Goal: Task Accomplishment & Management: Manage account settings

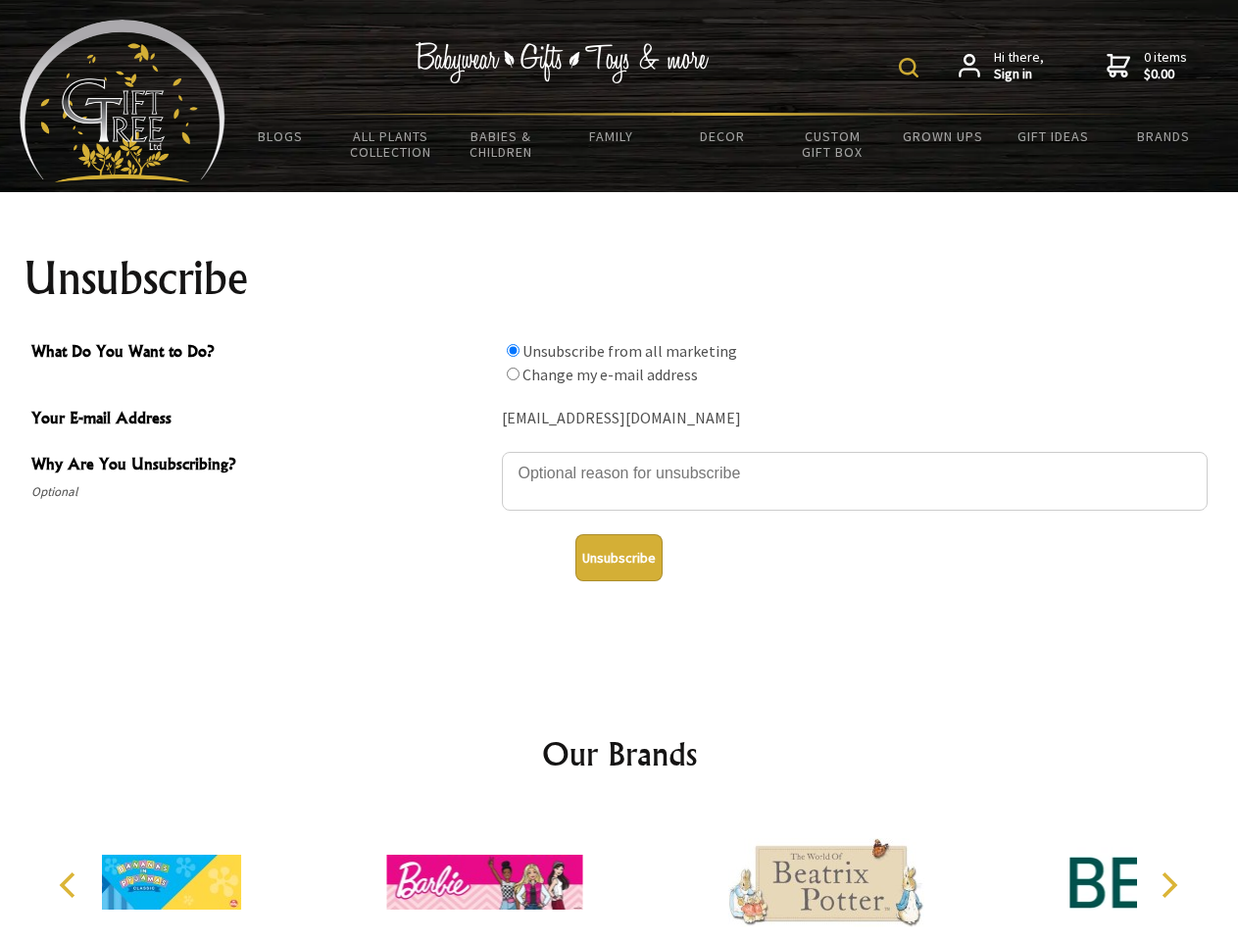
click at [912, 68] on img at bounding box center [909, 68] width 20 height 20
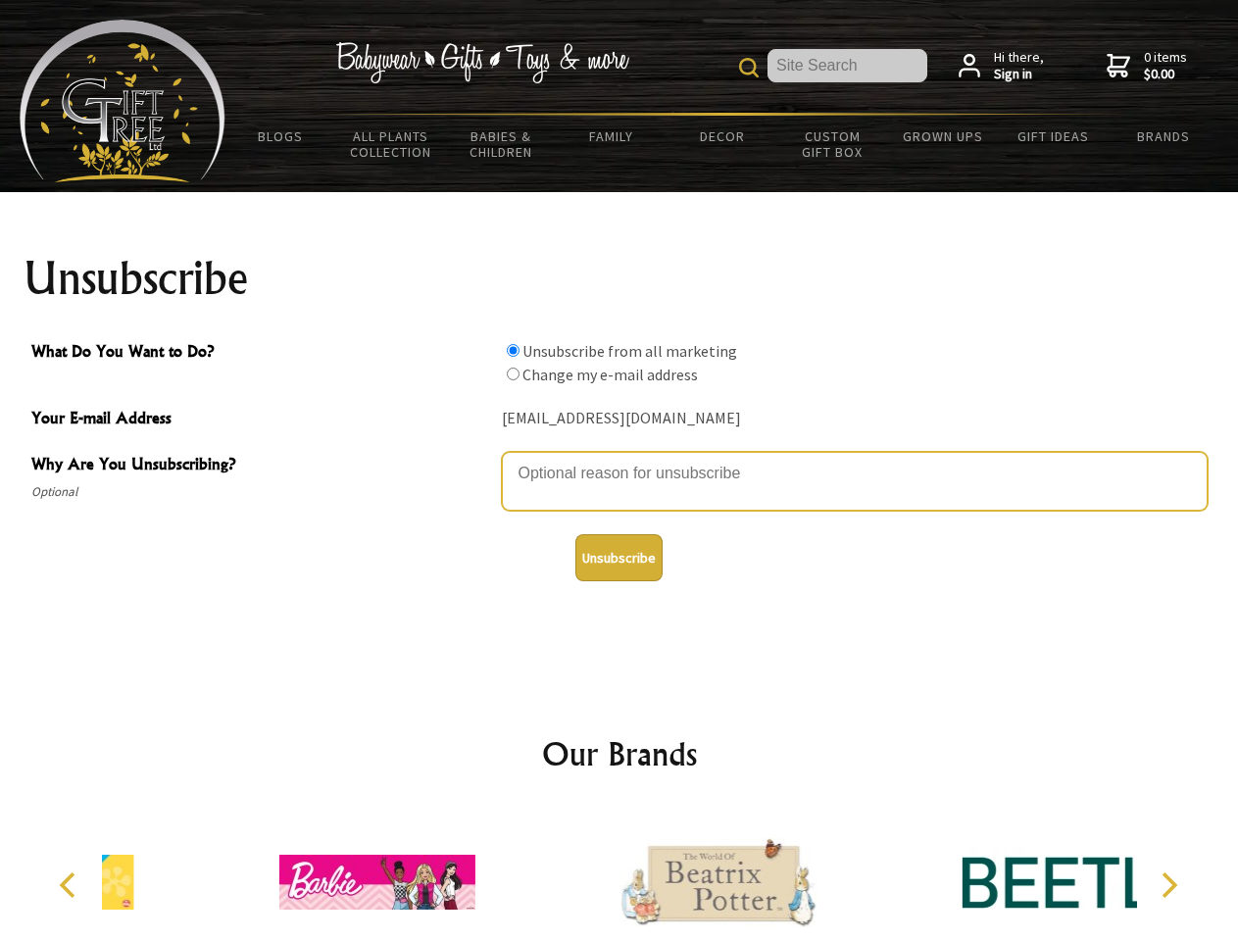
click at [620, 459] on textarea "Why Are You Unsubscribing?" at bounding box center [855, 481] width 706 height 59
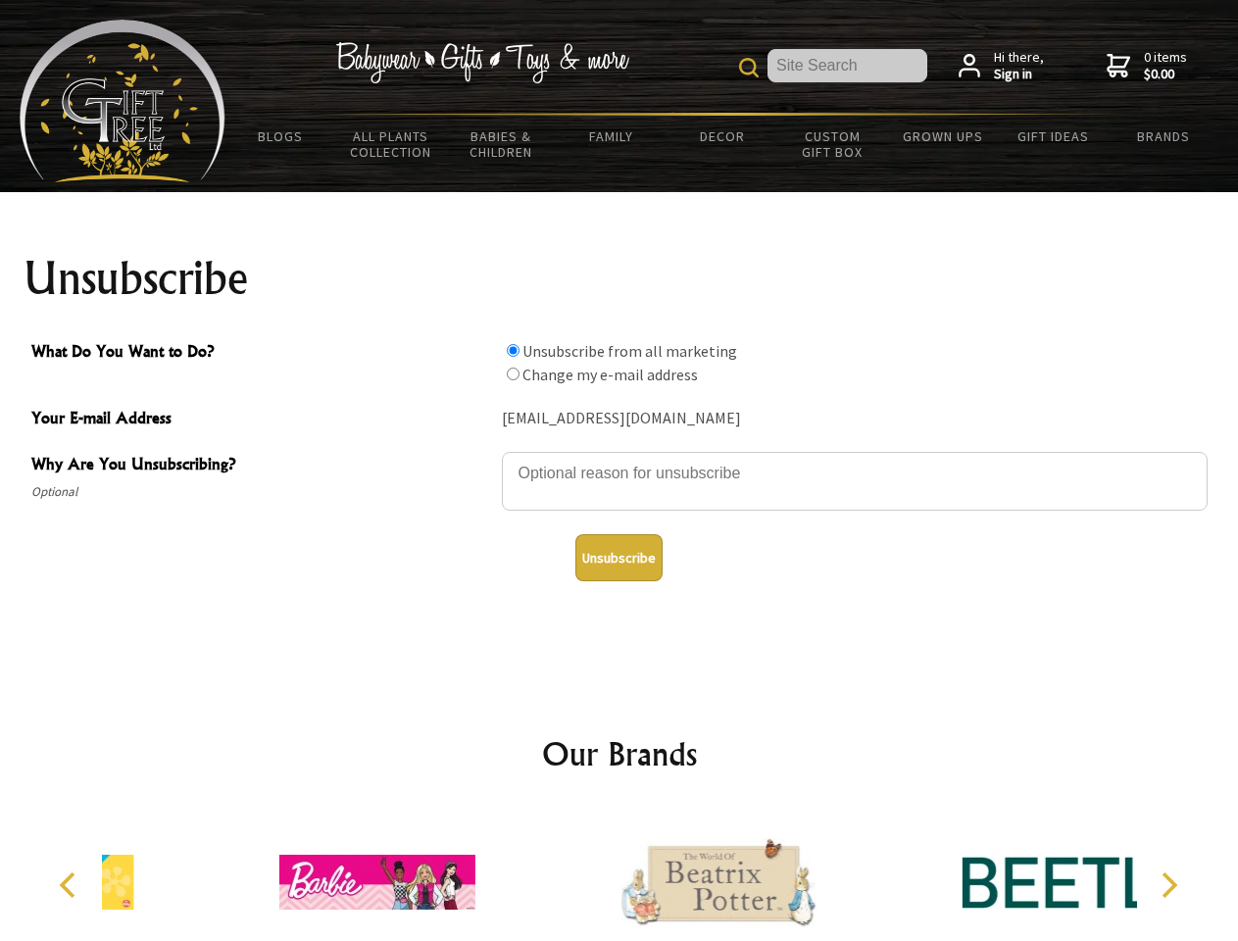
click at [513, 350] on input "What Do You Want to Do?" at bounding box center [513, 350] width 13 height 13
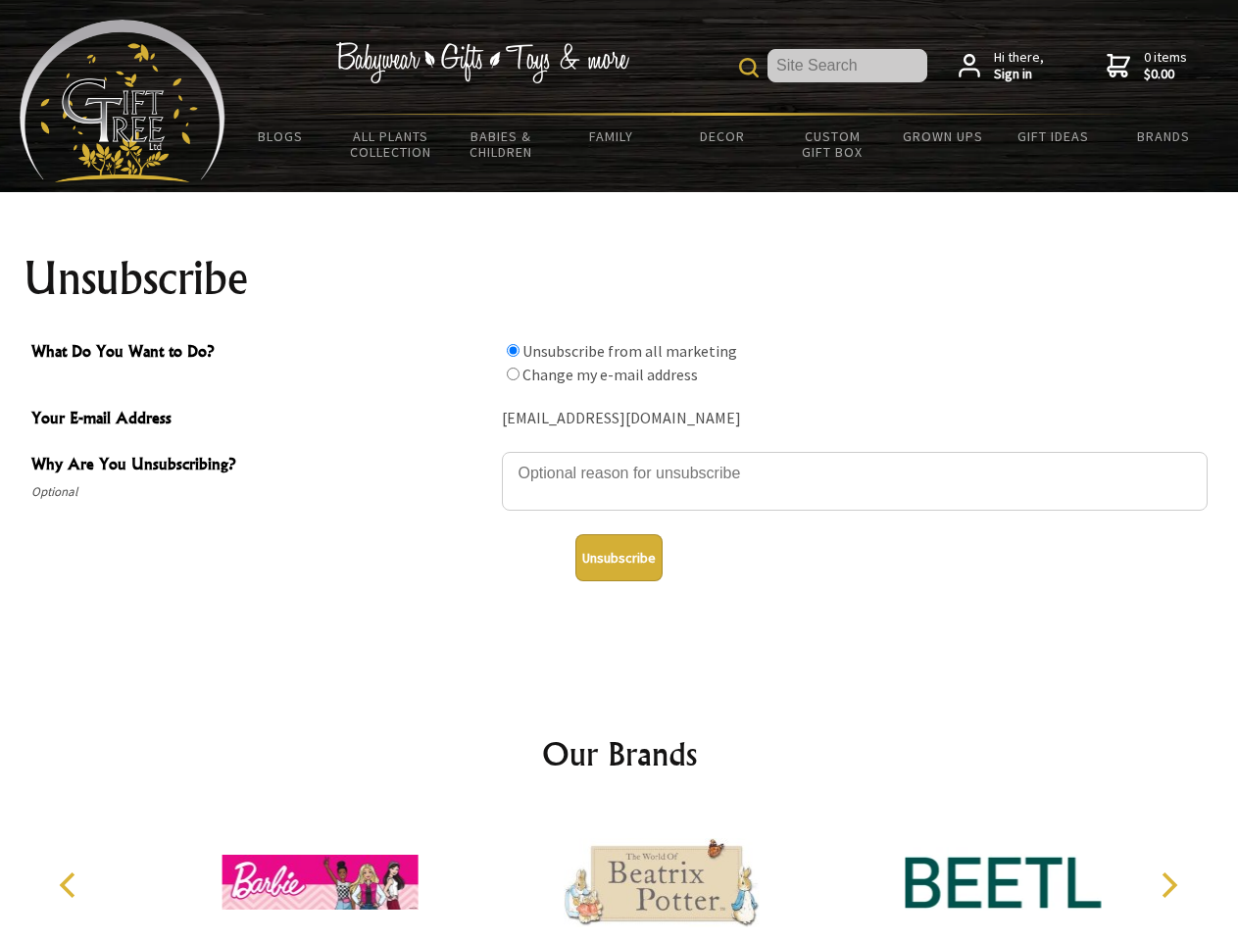
click at [513, 374] on input "What Do You Want to Do?" at bounding box center [513, 374] width 13 height 13
radio input "true"
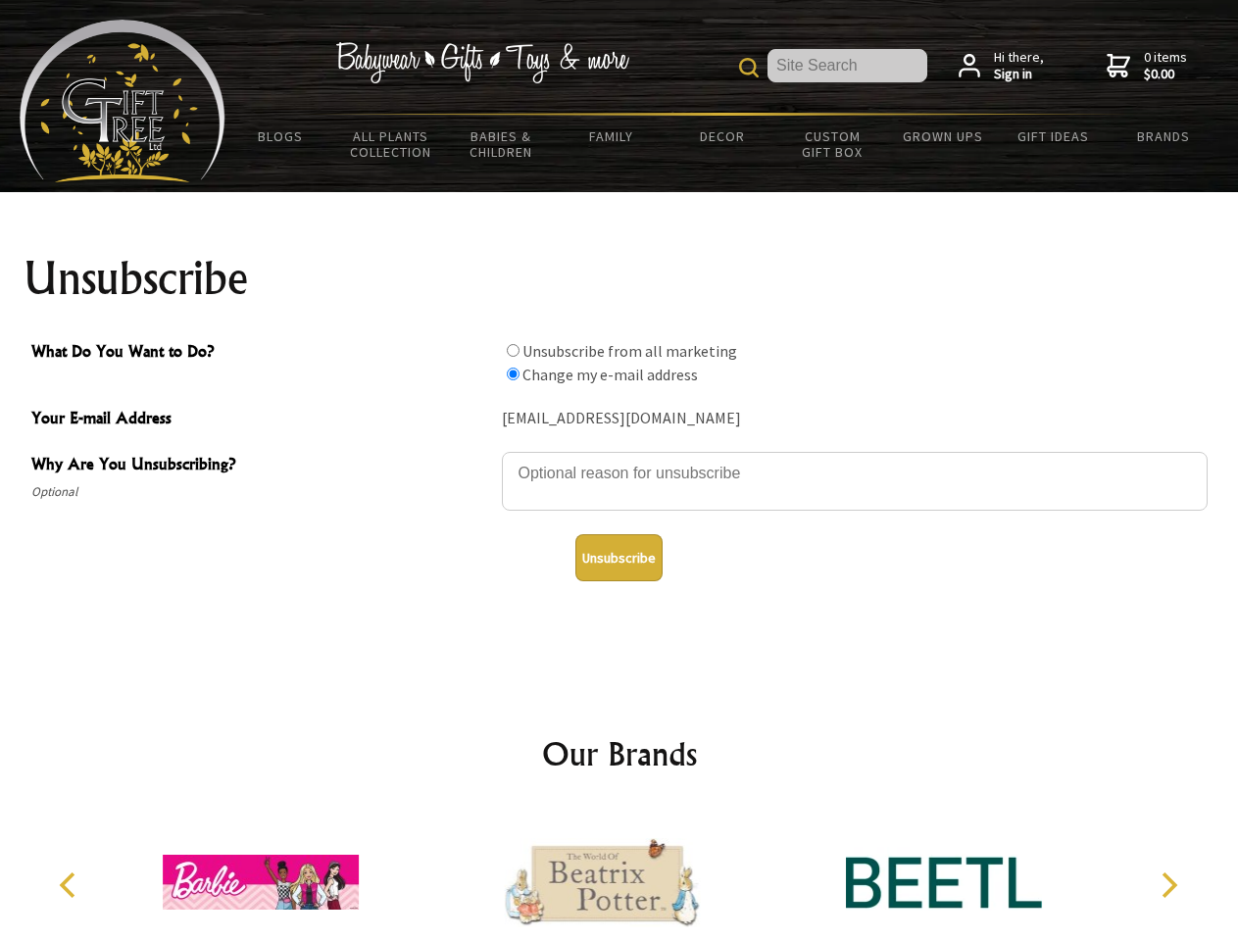
click at [619, 558] on button "Unsubscribe" at bounding box center [619, 557] width 87 height 47
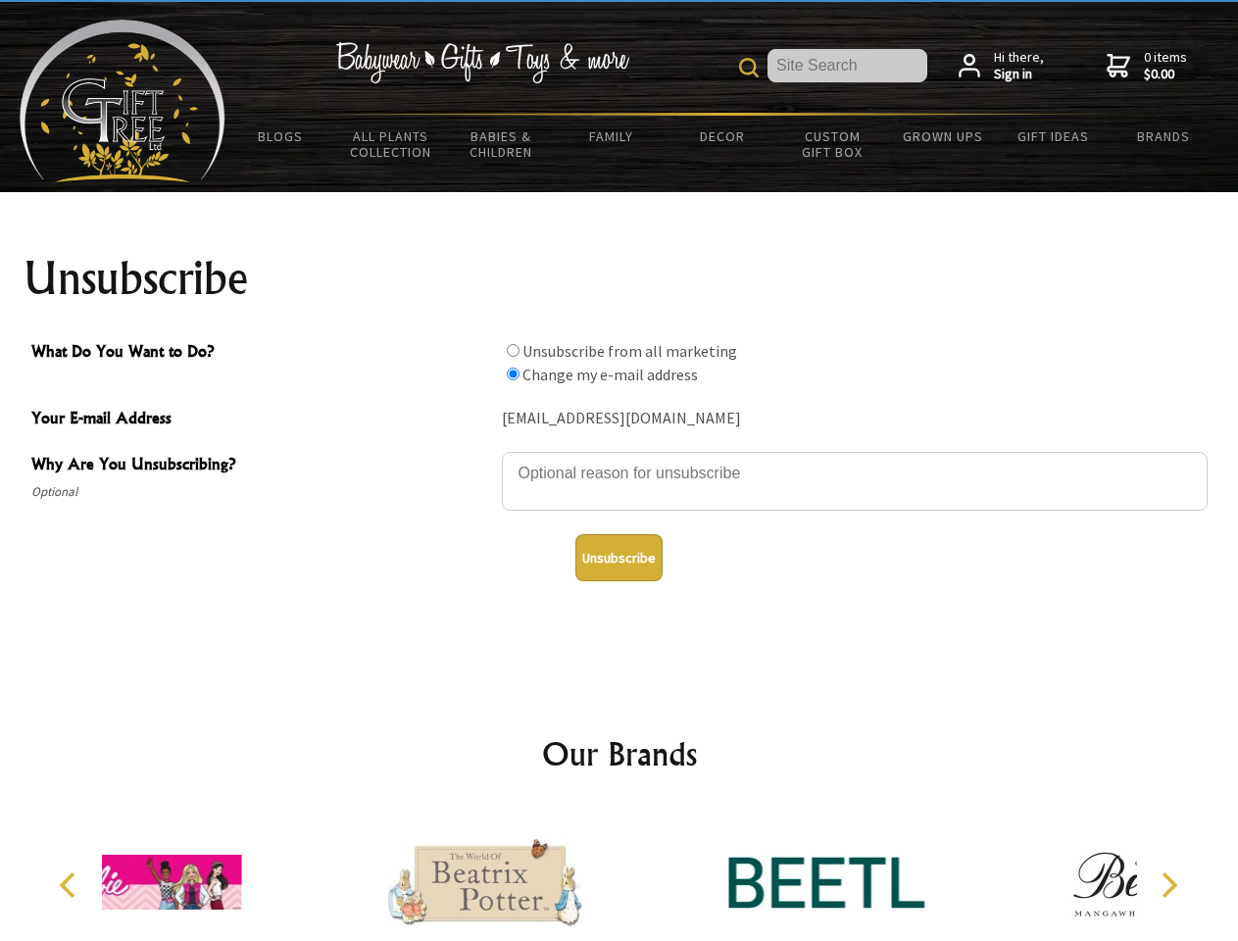
click at [620, 875] on div at bounding box center [485, 885] width 341 height 153
click at [71, 885] on icon "Previous" at bounding box center [69, 885] width 25 height 25
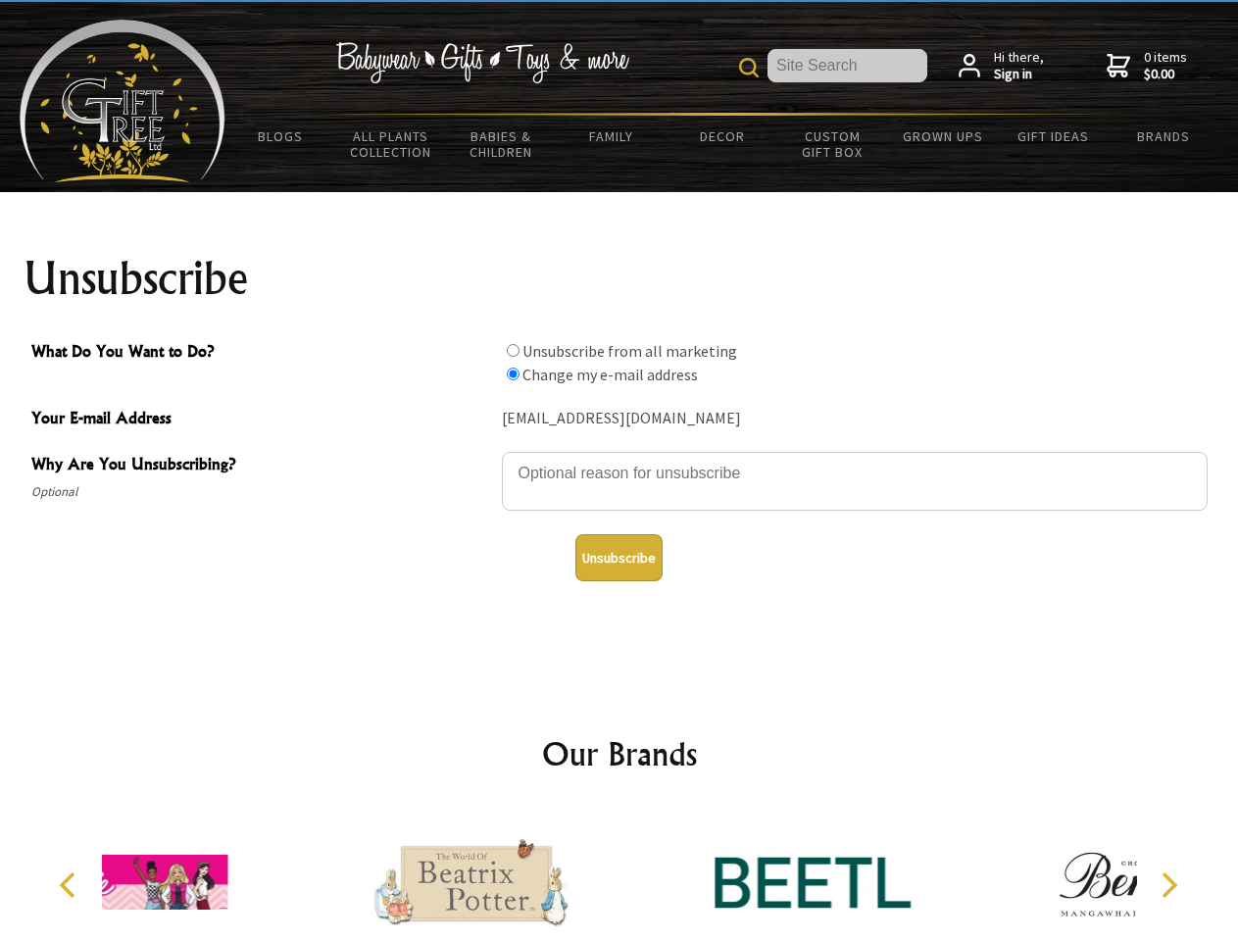
click at [1169, 885] on icon "Next" at bounding box center [1167, 885] width 25 height 25
